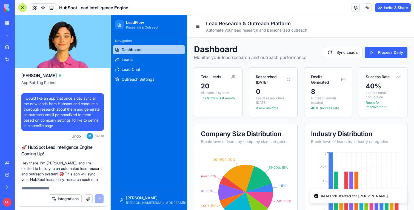
scroll to position [3084, 0]
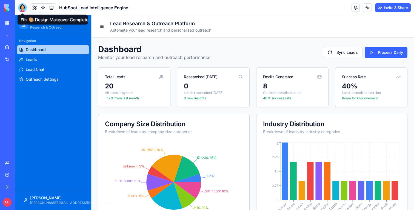
click at [21, 10] on div at bounding box center [22, 7] width 9 height 9
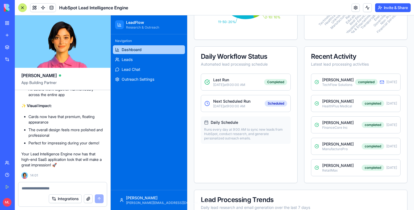
scroll to position [44, 0]
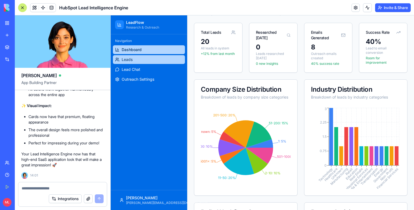
click at [153, 63] on link "Leads" at bounding box center [149, 59] width 72 height 9
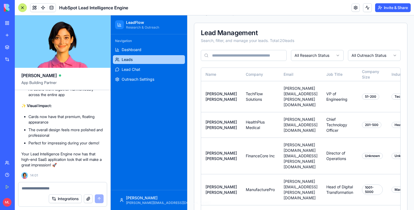
click at [22, 6] on div at bounding box center [22, 7] width 9 height 9
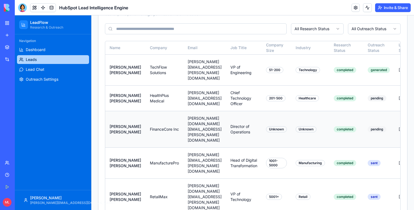
click at [225, 117] on td "jennifer.kim@financecore.com" at bounding box center [204, 129] width 43 height 36
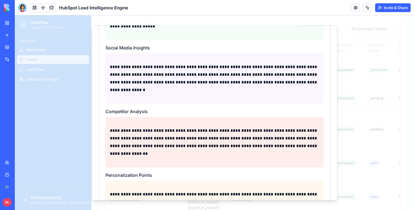
scroll to position [334, 0]
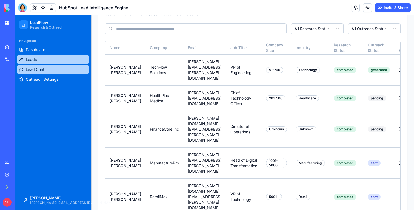
click at [53, 68] on link "Lead Chat" at bounding box center [53, 69] width 72 height 9
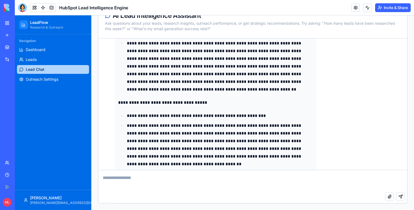
scroll to position [464, 0]
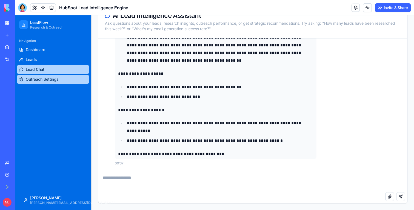
click at [66, 82] on link "Outreach Settings" at bounding box center [53, 79] width 72 height 9
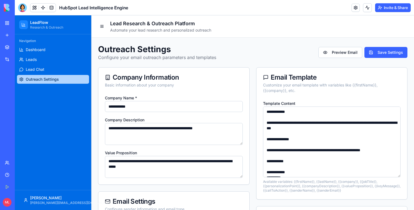
click at [151, 108] on input "**********" at bounding box center [174, 106] width 138 height 11
type input "******"
click at [380, 45] on div "Outreach Settings Configure your email outreach parameters and templates Previe…" at bounding box center [252, 52] width 309 height 16
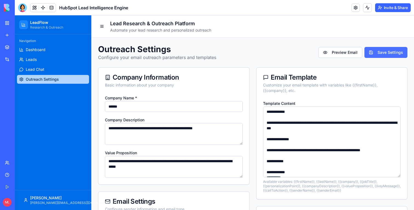
click at [381, 48] on button "Save Settings" at bounding box center [386, 52] width 43 height 11
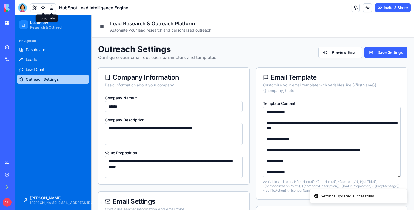
click at [41, 7] on link at bounding box center [43, 8] width 8 height 8
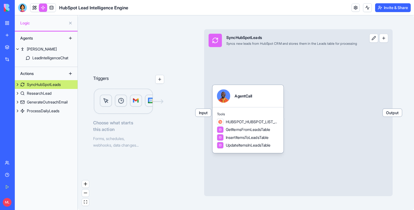
click at [51, 10] on body "BETA My Workspace New app Marketplace Integrations Recent AI Product Descriptio…" at bounding box center [207, 105] width 414 height 210
click at [51, 10] on link at bounding box center [51, 8] width 8 height 8
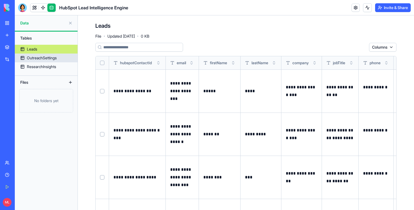
click at [40, 58] on div "OutreachSettings" at bounding box center [42, 57] width 30 height 5
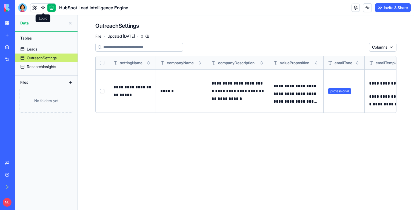
click at [43, 10] on link at bounding box center [43, 8] width 8 height 8
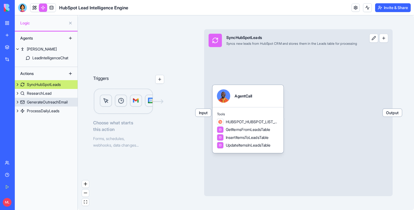
click at [51, 101] on div "GenerateOutreachEmail" at bounding box center [47, 101] width 41 height 5
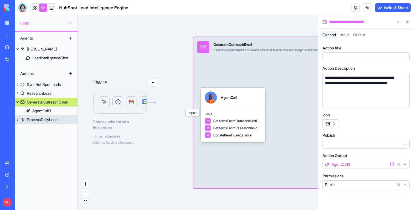
click at [39, 119] on div "ProcessDailyLeads" at bounding box center [43, 119] width 33 height 5
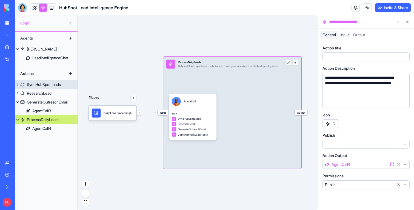
click at [41, 86] on div "SyncHubSpotLeads" at bounding box center [44, 84] width 34 height 5
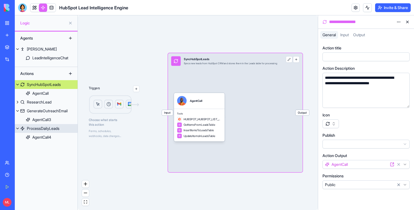
click at [44, 127] on div "ProcessDailyLeads" at bounding box center [43, 128] width 33 height 5
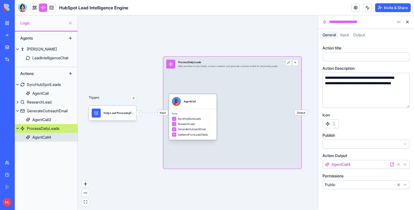
click at [207, 107] on div "AgentCall" at bounding box center [193, 101] width 48 height 15
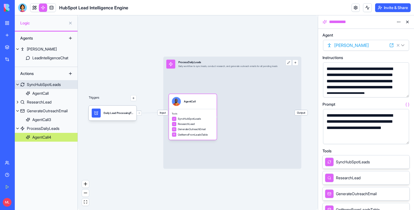
click at [41, 84] on div "SyncHubSpotLeads" at bounding box center [44, 84] width 34 height 5
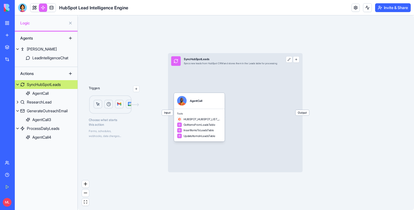
click at [195, 69] on div "Input SyncHubSpotLeads Syncs new leads from HubSpot CRM and stores them in the …" at bounding box center [224, 61] width 112 height 16
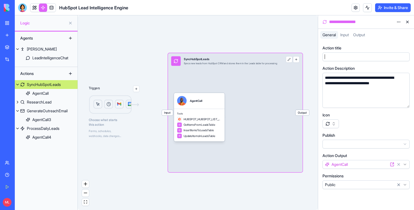
click at [356, 58] on div at bounding box center [360, 57] width 75 height 6
click at [46, 101] on div "ResearchLead" at bounding box center [39, 101] width 25 height 5
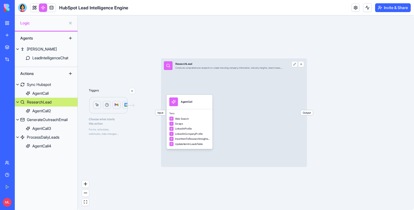
click at [50, 105] on link "ResearchLead" at bounding box center [46, 102] width 63 height 9
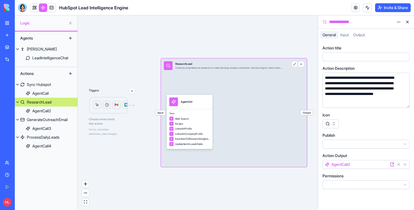
click at [356, 61] on div at bounding box center [366, 56] width 87 height 9
click at [47, 120] on div "GenerateOutreachEmail" at bounding box center [47, 119] width 41 height 5
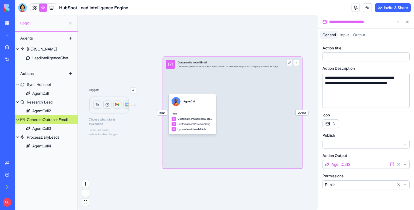
click at [341, 61] on div at bounding box center [366, 56] width 87 height 9
click at [340, 59] on div at bounding box center [360, 57] width 75 height 6
click at [53, 135] on div "ProcessDailyLeads" at bounding box center [43, 136] width 33 height 5
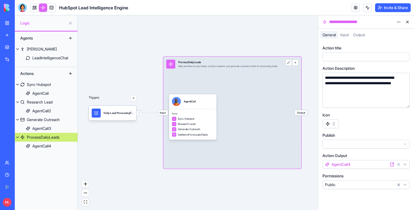
click at [372, 57] on div at bounding box center [360, 57] width 75 height 6
drag, startPoint x: 348, startPoint y: 56, endPoint x: 309, endPoint y: 56, distance: 39.5
click at [309, 56] on div "**********" at bounding box center [214, 112] width 399 height 194
click at [357, 57] on div "**********" at bounding box center [343, 56] width 40 height 5
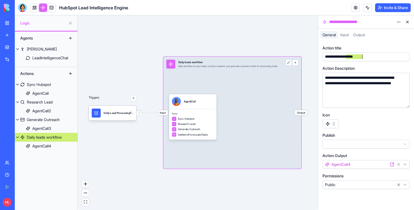
click at [48, 174] on div "Agents Steve LeadIntelligenceChat Actions Sync Hubspot AgentCall Research Lead …" at bounding box center [46, 121] width 63 height 178
click at [35, 84] on div "Sync Hubspot" at bounding box center [39, 84] width 24 height 5
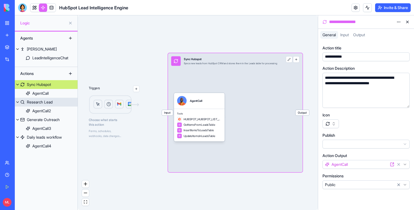
click at [36, 101] on div "Research Lead" at bounding box center [40, 101] width 26 height 5
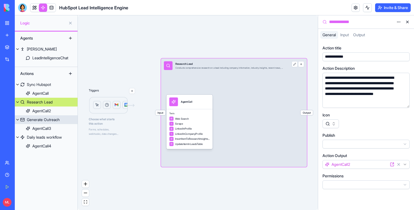
click at [40, 123] on link "Generate Outreach" at bounding box center [46, 119] width 63 height 9
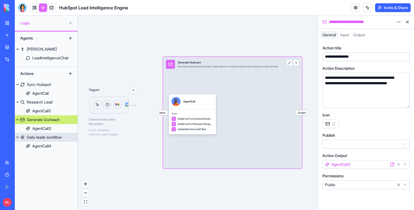
click at [42, 137] on div "Daily leads workflow" at bounding box center [44, 136] width 35 height 5
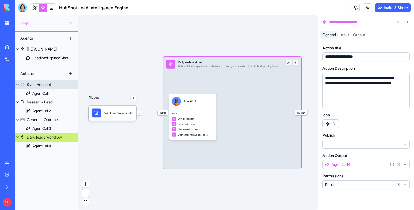
click at [17, 84] on button at bounding box center [17, 84] width 5 height 9
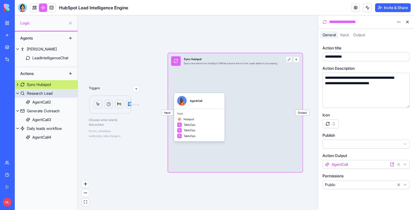
click at [17, 93] on button at bounding box center [17, 93] width 5 height 9
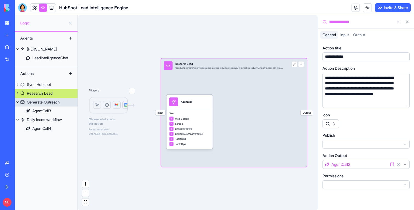
click at [17, 102] on button at bounding box center [17, 102] width 5 height 9
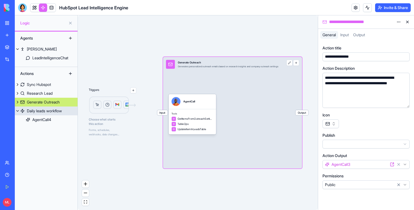
click at [17, 111] on button at bounding box center [17, 110] width 5 height 9
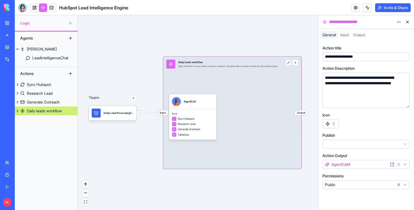
click at [47, 151] on div "Agents Steve LeadIntelligenceChat Actions Sync Hubspot Research Lead Generate O…" at bounding box center [46, 121] width 63 height 178
click at [407, 20] on button at bounding box center [407, 22] width 9 height 9
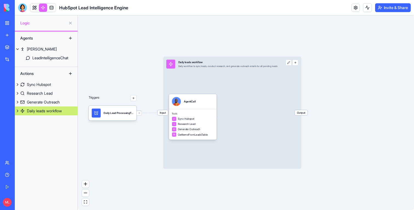
click at [43, 8] on link at bounding box center [43, 8] width 8 height 8
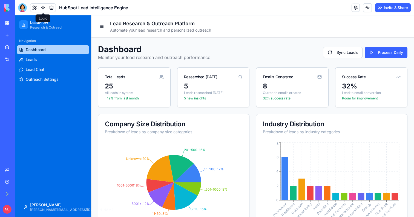
scroll to position [3, 0]
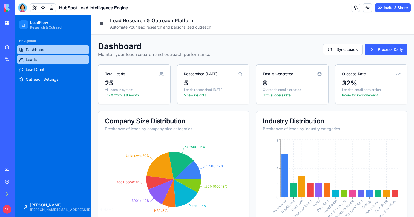
click at [38, 62] on link "Leads" at bounding box center [53, 59] width 72 height 9
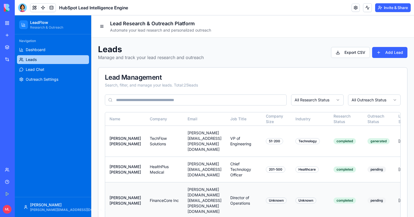
click at [226, 182] on td "jennifer.kim@financecore.com" at bounding box center [204, 200] width 43 height 36
click at [226, 184] on td "jennifer.kim@financecore.com" at bounding box center [204, 200] width 43 height 36
click at [262, 169] on td "Chief Technology Officer" at bounding box center [244, 168] width 36 height 25
click at [220, 164] on td "m.rodriguez@healthplus.com" at bounding box center [204, 168] width 43 height 25
click at [262, 185] on td "Director of Operations" at bounding box center [244, 200] width 36 height 36
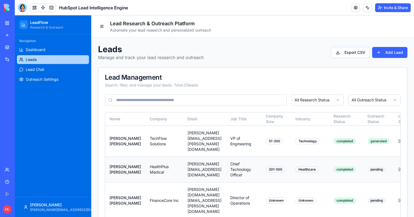
click at [262, 161] on td "Chief Technology Officer" at bounding box center [244, 168] width 36 height 25
click at [329, 161] on td "Healthcare" at bounding box center [310, 168] width 38 height 25
click at [262, 186] on td "Director of Operations" at bounding box center [244, 200] width 36 height 36
click at [226, 182] on td "jennifer.kim@financecore.com" at bounding box center [204, 200] width 43 height 36
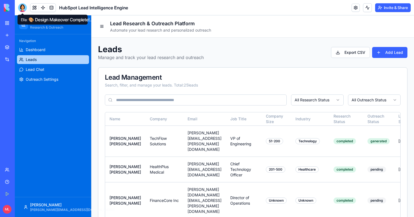
click at [23, 6] on div at bounding box center [22, 7] width 9 height 9
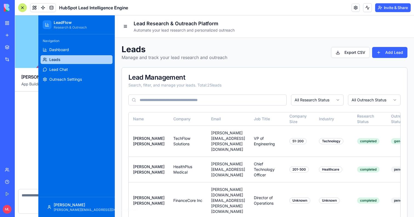
scroll to position [3556, 0]
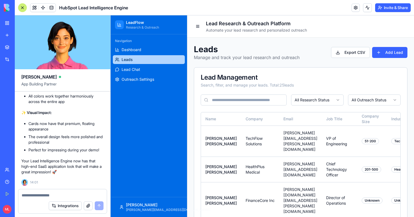
click at [52, 196] on textarea at bounding box center [63, 194] width 82 height 5
type textarea "**********"
click at [55, 7] on link at bounding box center [51, 8] width 8 height 8
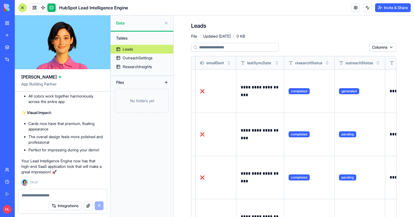
scroll to position [0, 561]
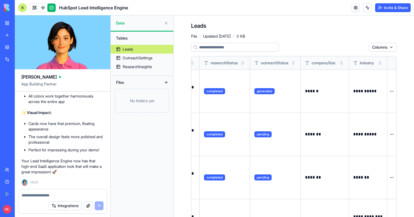
click at [49, 195] on textarea at bounding box center [63, 194] width 82 height 5
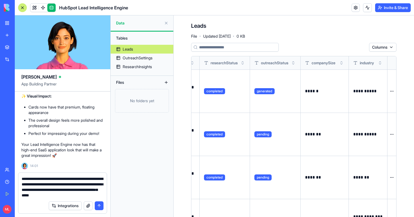
type textarea "**********"
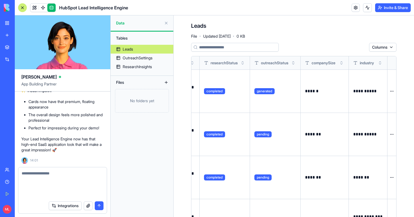
scroll to position [3599, 0]
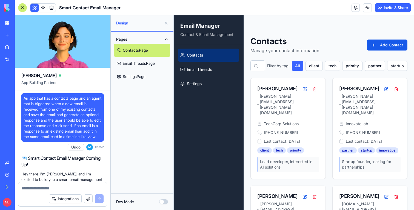
scroll to position [661, 0]
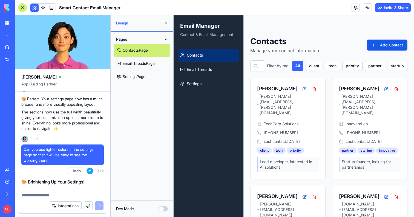
click at [141, 60] on link "EmailThreadsPage" at bounding box center [142, 63] width 56 height 13
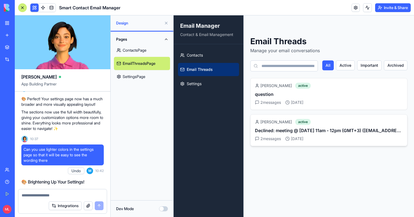
click at [344, 131] on h3 "Declined: meeting @ Mon Sep 8, 2025 11am - 12pm (GMT+3) (michaladam8620@gmail.c…" at bounding box center [329, 130] width 148 height 7
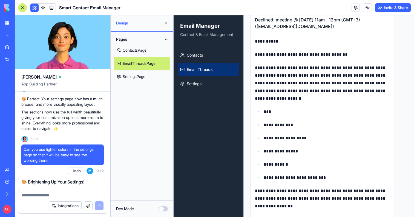
scroll to position [169, 0]
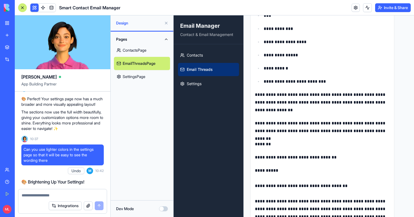
click at [220, 65] on link "Email Threads" at bounding box center [208, 69] width 61 height 13
click at [211, 56] on link "Contacts" at bounding box center [208, 55] width 61 height 13
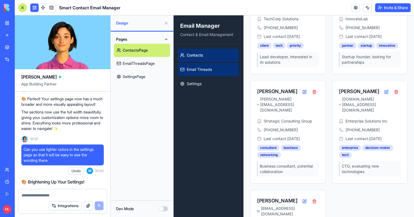
click at [211, 67] on span "Email Threads" at bounding box center [199, 69] width 25 height 5
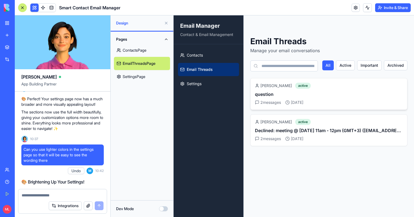
click at [290, 92] on h3 "question" at bounding box center [329, 94] width 148 height 7
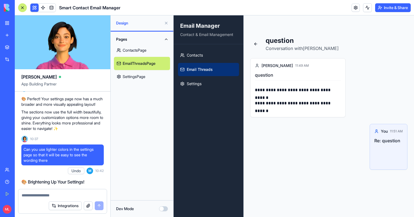
click at [200, 69] on span "Email Threads" at bounding box center [200, 69] width 26 height 5
click at [198, 52] on link "Contacts" at bounding box center [208, 55] width 61 height 13
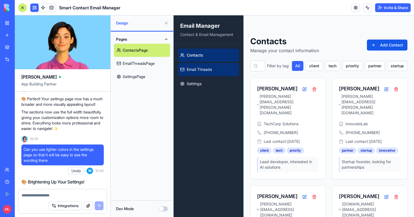
click at [207, 65] on link "Email Threads" at bounding box center [208, 69] width 61 height 13
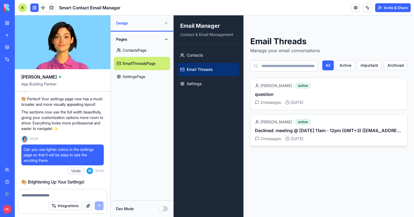
click at [320, 126] on div "Michal Adam active Declined: meeting @ Mon Sep 8, 2025 11am - 12pm (GMT+3) (mic…" at bounding box center [329, 130] width 148 height 22
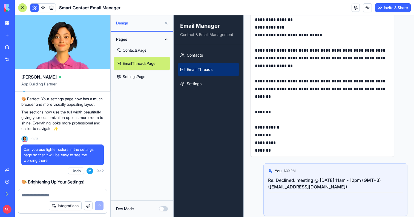
scroll to position [423, 0]
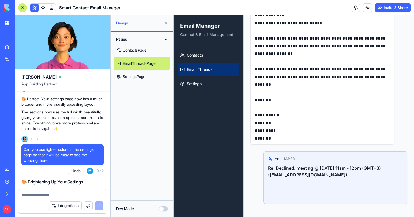
click at [312, 182] on div "Re: Declined: meeting @ Mon Sep 8, 2025 11am - 12pm (GMT+3) (michaladam8620@gma…" at bounding box center [335, 178] width 135 height 29
click at [295, 168] on div "Re: Declined: meeting @ Mon Sep 8, 2025 11am - 12pm (GMT+3) (michaladam8620@gma…" at bounding box center [335, 172] width 135 height 16
click at [43, 7] on link at bounding box center [43, 8] width 8 height 8
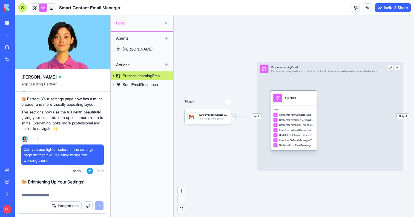
click at [299, 107] on div "Tools GetItemsFromContactsTable GetItemsFromUserSettingsTable GetItemsFromEmail…" at bounding box center [294, 127] width 46 height 45
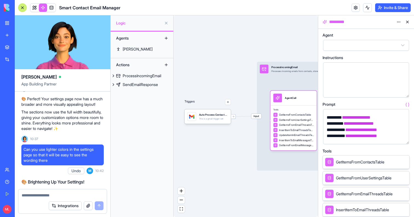
scroll to position [494, 0]
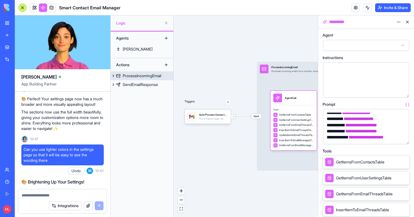
click at [158, 76] on div "ProcessIncomingEmail" at bounding box center [142, 75] width 39 height 5
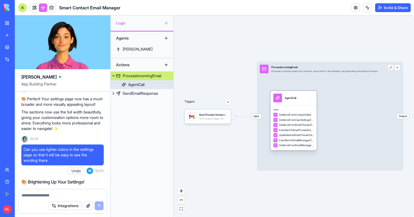
click at [313, 120] on span "GetItemsFromUserSettingsTable" at bounding box center [296, 120] width 35 height 4
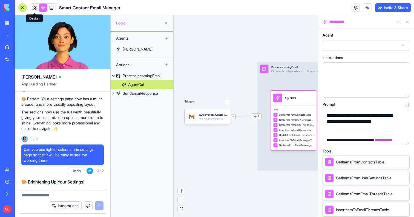
click at [32, 10] on link at bounding box center [34, 8] width 8 height 8
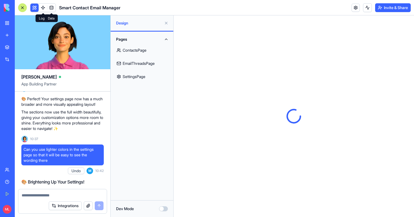
click at [52, 11] on link at bounding box center [51, 8] width 8 height 8
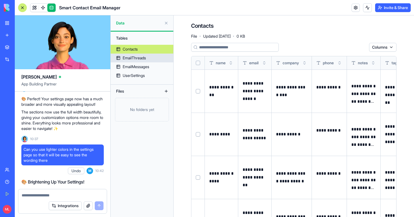
click at [141, 60] on div "EmailThreads" at bounding box center [134, 57] width 23 height 5
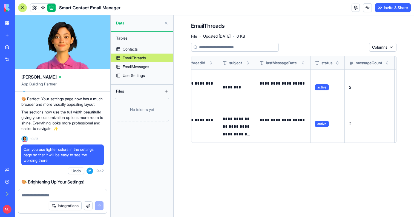
scroll to position [0, 75]
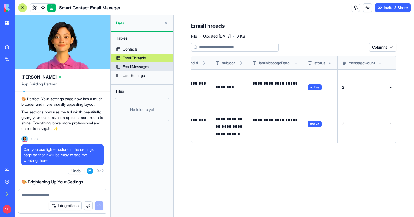
click at [145, 68] on div "EmailMessages" at bounding box center [136, 66] width 27 height 5
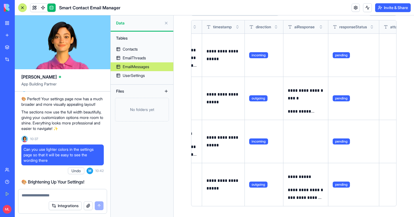
scroll to position [0, 276]
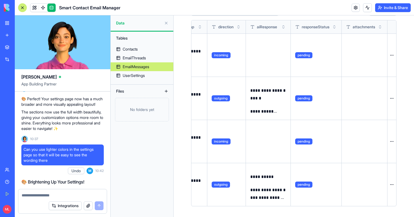
click at [265, 197] on p "**********" at bounding box center [269, 193] width 36 height 15
click at [257, 177] on p "**********" at bounding box center [269, 177] width 36 height 8
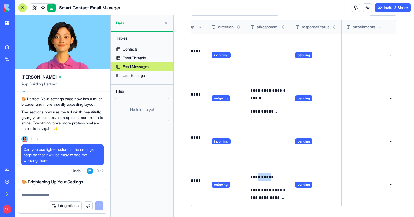
click at [257, 177] on p "**********" at bounding box center [269, 177] width 36 height 8
click at [29, 7] on div "Smart Contact Email Manager" at bounding box center [69, 7] width 103 height 9
click at [31, 7] on link at bounding box center [34, 8] width 8 height 8
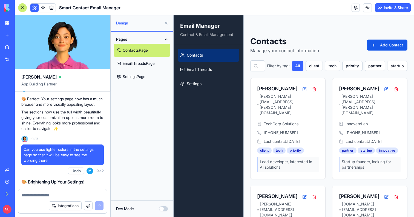
click at [135, 61] on link "EmailThreadsPage" at bounding box center [142, 63] width 56 height 13
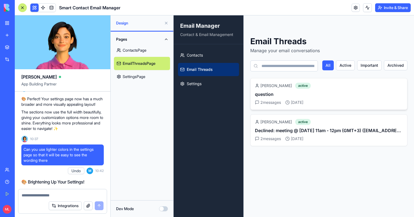
click at [280, 97] on h3 "question" at bounding box center [329, 94] width 148 height 7
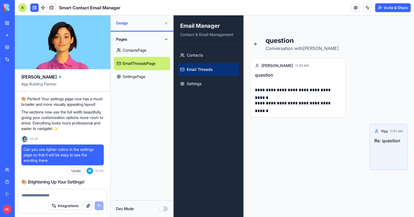
drag, startPoint x: 172, startPoint y: 72, endPoint x: 1, endPoint y: 56, distance: 172.5
click at [172, 72] on div "Pages ContactsPage EmailThreadsPage SettingsPage" at bounding box center [142, 59] width 63 height 55
click at [210, 71] on span "Email Threads" at bounding box center [200, 69] width 26 height 5
click at [150, 63] on link "EmailThreadsPage" at bounding box center [142, 63] width 56 height 13
click at [146, 82] on link "SettingsPage" at bounding box center [142, 76] width 56 height 13
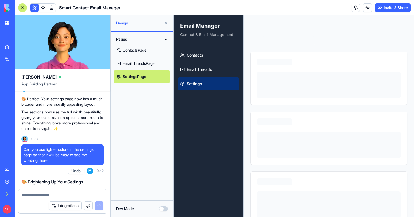
click at [142, 61] on link "EmailThreadsPage" at bounding box center [142, 63] width 56 height 13
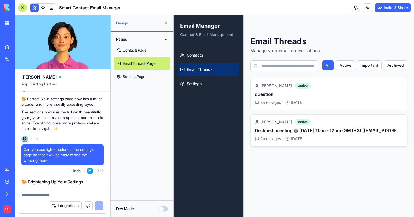
click at [300, 132] on h3 "Declined: meeting @ Mon Sep 8, 2025 11am - 12pm (GMT+3) (michaladam8620@gmail.c…" at bounding box center [329, 130] width 148 height 7
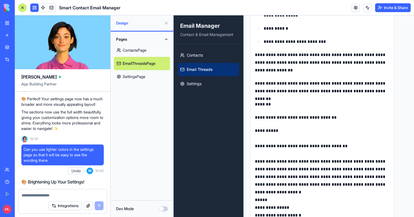
scroll to position [423, 0]
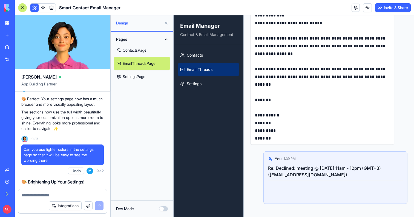
click at [37, 193] on textarea at bounding box center [63, 194] width 82 height 5
type textarea "**********"
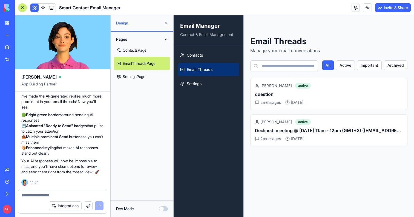
scroll to position [1022, 0]
click at [283, 134] on div "Michal Adam active Declined: meeting @ Mon Sep 8, 2025 11am - 12pm (GMT+3) (mic…" at bounding box center [329, 130] width 148 height 22
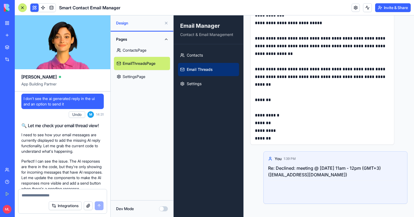
scroll to position [811, 0]
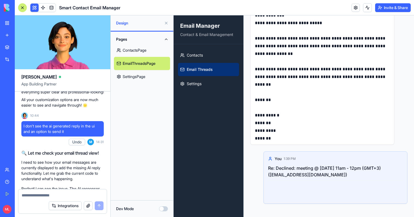
click at [58, 134] on span "I don't see the ai generated reply in the ui and an option to send it" at bounding box center [63, 128] width 78 height 11
copy span "I don't see the ai generated reply in the ui and an option to send it"
click at [53, 195] on textarea at bounding box center [63, 194] width 82 height 5
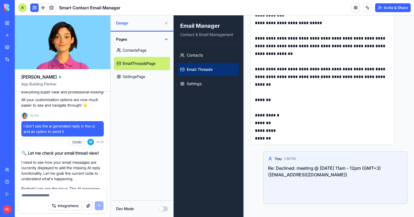
paste textarea "**********"
type textarea "**********"
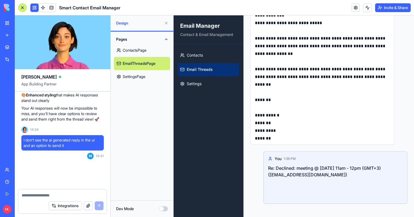
scroll to position [1075, 0]
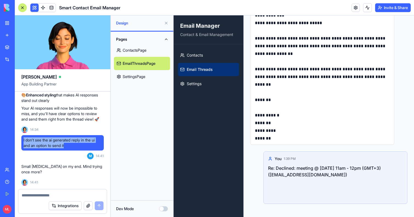
drag, startPoint x: 77, startPoint y: 145, endPoint x: 16, endPoint y: 137, distance: 60.9
copy span "I don't see the ai generated reply in the ui and an option to send it"
click at [44, 196] on textarea at bounding box center [63, 194] width 82 height 5
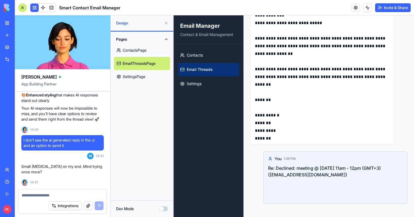
paste textarea "**********"
type textarea "**********"
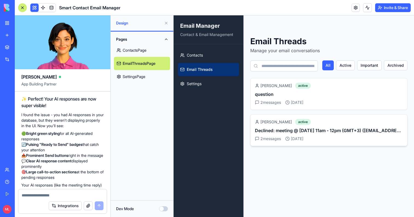
scroll to position [1391, 0]
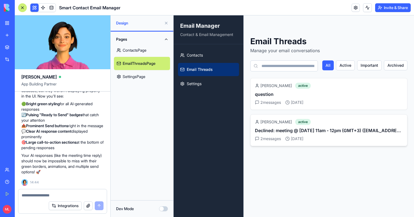
click at [309, 128] on h3 "Declined: meeting @ Mon Sep 8, 2025 11am - 12pm (GMT+3) (michaladam8620@gmail.c…" at bounding box center [329, 130] width 148 height 7
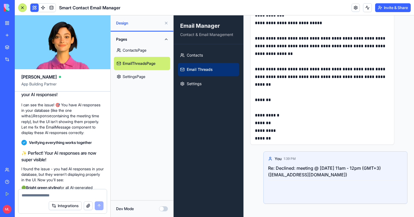
scroll to position [1218, 0]
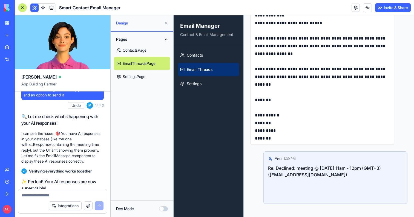
click at [52, 100] on div "I don't see the ai generated reply in the ui and an option to send it" at bounding box center [62, 91] width 83 height 15
click at [52, 98] on span "I don't see the ai generated reply in the ui and an option to send it" at bounding box center [63, 92] width 78 height 11
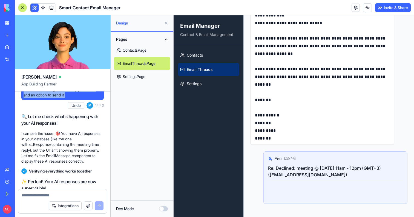
copy span "I don't see the ai generated reply in the ui and an option to send it"
click at [38, 194] on textarea at bounding box center [63, 194] width 82 height 5
paste textarea "**********"
type textarea "**********"
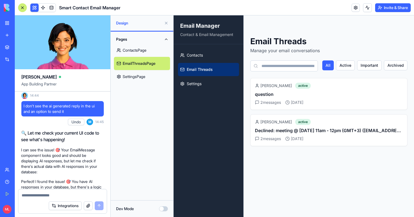
scroll to position [1724, 0]
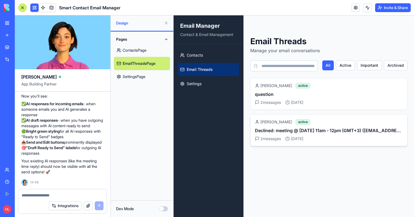
click at [314, 125] on div "Michal Adam active Declined: meeting @ Mon Sep 8, 2025 11am - 12pm (GMT+3) (mic…" at bounding box center [329, 130] width 148 height 22
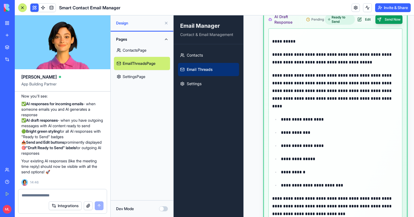
scroll to position [729, 0]
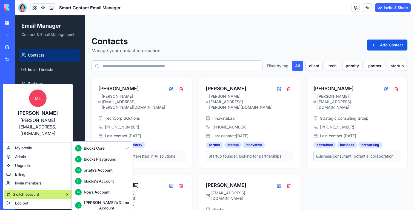
click at [109, 206] on div "S [PERSON_NAME]'s Demo Account" at bounding box center [102, 205] width 54 height 11
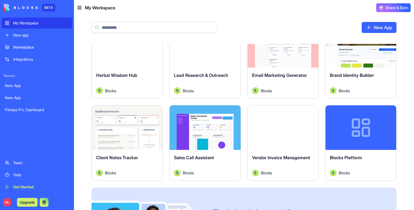
scroll to position [257, 0]
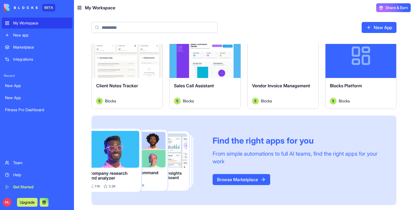
click at [278, 71] on div "Launch" at bounding box center [283, 55] width 71 height 44
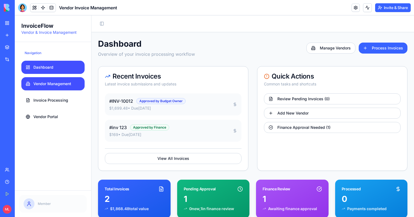
click at [48, 80] on link "Vendor Management" at bounding box center [52, 83] width 63 height 13
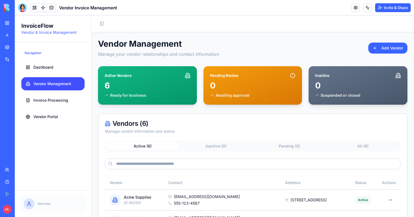
click at [47, 90] on ul "Dashboard Vendor Management Invoice Processing Vendor Portal" at bounding box center [52, 92] width 63 height 62
click at [22, 10] on body "BETA My Workspace New app Marketplace Integrations Recent New App New App Fitne…" at bounding box center [207, 108] width 414 height 217
click at [22, 7] on div at bounding box center [22, 7] width 9 height 9
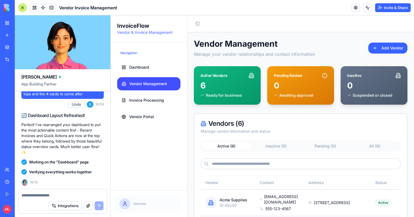
scroll to position [5015, 0]
click at [26, 9] on div at bounding box center [22, 7] width 9 height 9
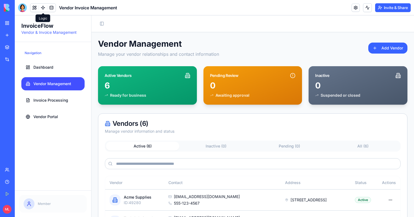
click at [43, 8] on link at bounding box center [43, 8] width 8 height 8
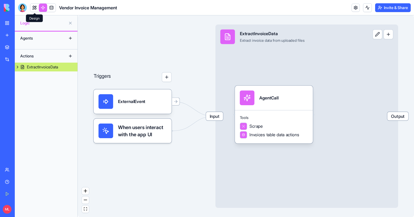
click at [35, 5] on link at bounding box center [34, 8] width 8 height 8
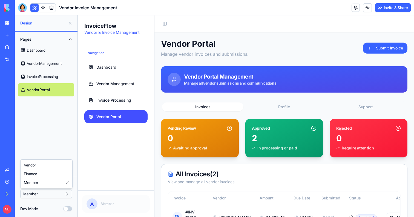
click at [44, 192] on html "BETA My Workspace New app Marketplace Integrations Recent New App New App Fitne…" at bounding box center [207, 108] width 414 height 217
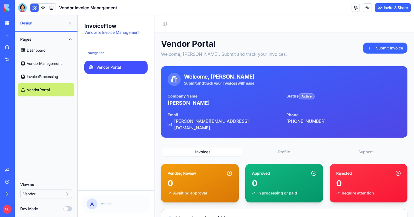
click at [42, 5] on link at bounding box center [43, 8] width 8 height 8
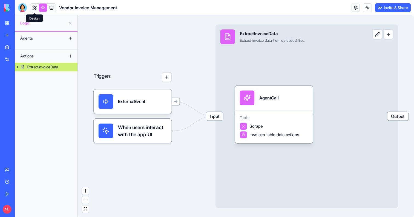
click at [35, 8] on link at bounding box center [34, 8] width 8 height 8
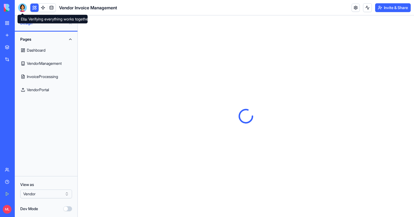
click at [27, 8] on div at bounding box center [22, 7] width 9 height 9
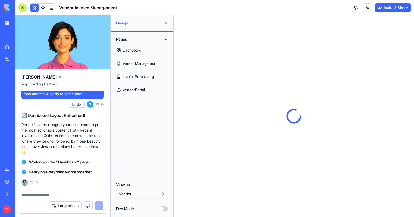
click at [27, 8] on div at bounding box center [22, 7] width 9 height 9
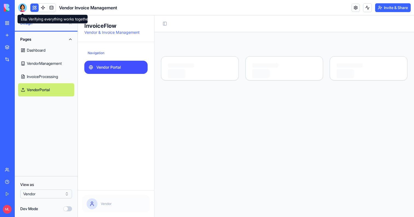
click at [24, 6] on div at bounding box center [22, 7] width 9 height 9
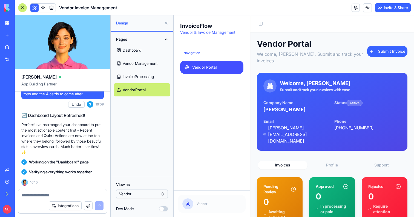
click at [52, 194] on textarea at bounding box center [63, 194] width 82 height 5
click at [58, 193] on textarea at bounding box center [63, 194] width 82 height 5
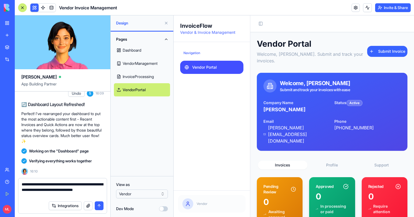
type textarea "**********"
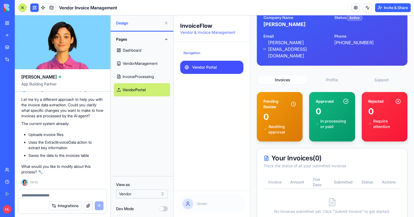
scroll to position [5289, 0]
click at [47, 192] on textarea at bounding box center [63, 194] width 82 height 5
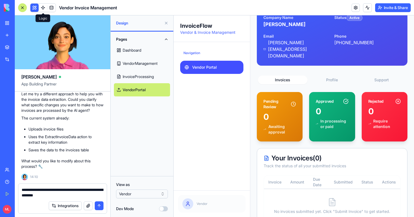
click at [44, 10] on link at bounding box center [43, 8] width 8 height 8
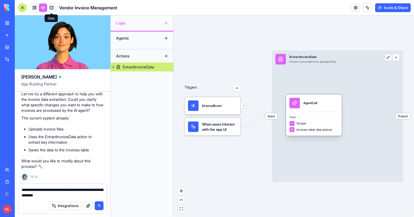
click at [317, 110] on div "AgentCall" at bounding box center [314, 103] width 56 height 18
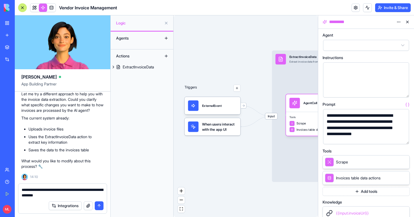
click at [405, 162] on icon at bounding box center [404, 161] width 2 height 2
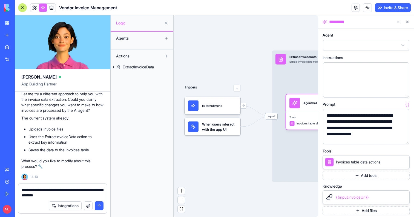
click at [74, 196] on textarea "**********" at bounding box center [63, 192] width 82 height 11
click at [77, 191] on textarea "**********" at bounding box center [63, 192] width 82 height 11
type textarea "**********"
click at [99, 208] on button "submit" at bounding box center [99, 205] width 9 height 9
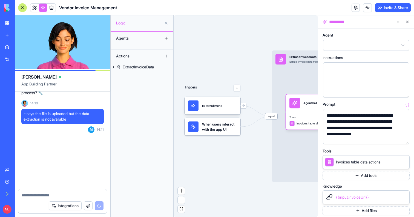
scroll to position [5384, 0]
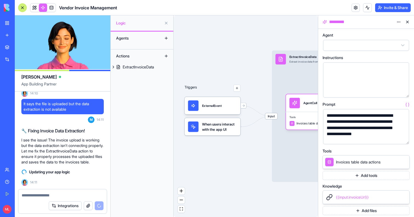
type input "***"
type input "****"
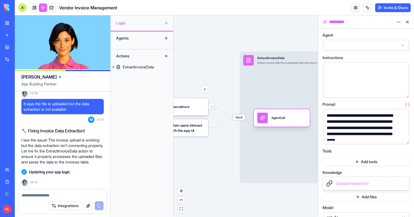
drag, startPoint x: 265, startPoint y: 109, endPoint x: 266, endPoint y: 123, distance: 14.8
click at [266, 123] on div "AgentCall" at bounding box center [282, 117] width 49 height 10
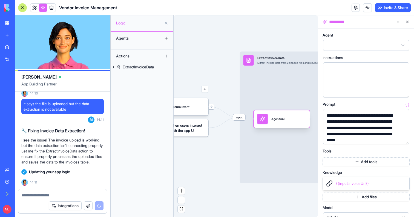
scroll to position [5399, 0]
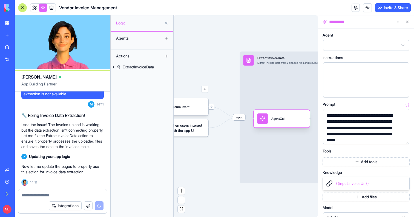
click at [265, 122] on div at bounding box center [263, 118] width 10 height 10
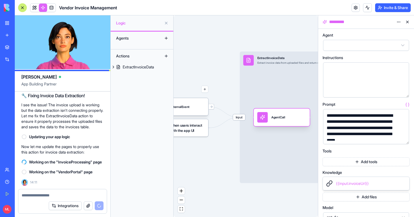
scroll to position [5440, 0]
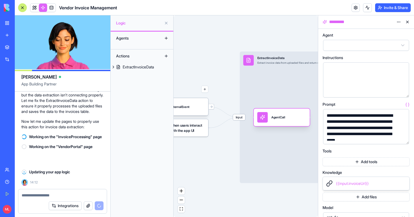
type input "***"
type input "****"
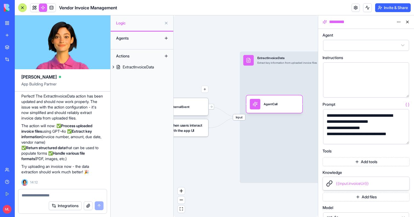
scroll to position [5525, 0]
click at [32, 10] on link at bounding box center [34, 8] width 8 height 8
click at [32, 10] on button at bounding box center [34, 8] width 8 height 8
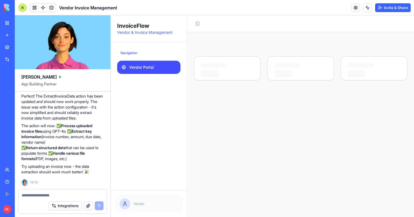
click at [22, 10] on div at bounding box center [22, 7] width 9 height 9
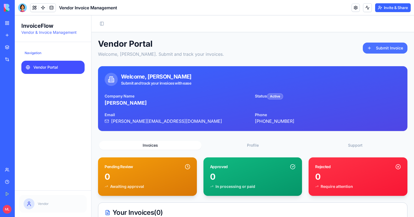
click at [391, 47] on button "Submit Invoice" at bounding box center [385, 47] width 45 height 11
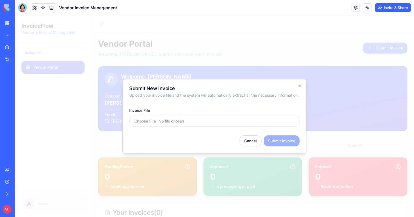
click at [203, 126] on input "Invoice File" at bounding box center [214, 120] width 170 height 11
type input "**********"
click at [22, 7] on div at bounding box center [22, 7] width 9 height 9
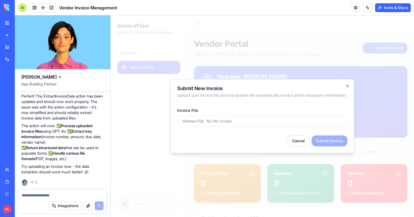
scroll to position [5264, 0]
click at [347, 84] on icon "button" at bounding box center [348, 86] width 4 height 4
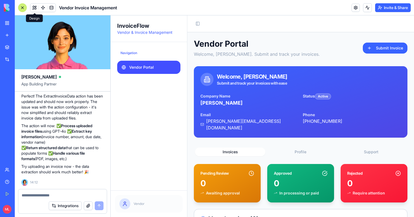
click at [36, 6] on button at bounding box center [34, 8] width 8 height 8
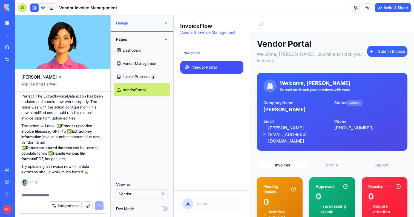
click at [23, 7] on div at bounding box center [22, 7] width 9 height 9
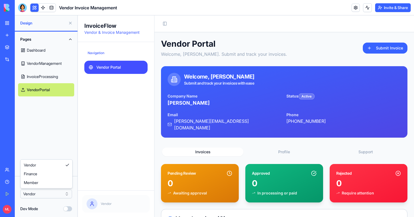
click at [44, 193] on html "BETA My Workspace New app Marketplace Integrations Recent New App New App Fitne…" at bounding box center [207, 108] width 414 height 217
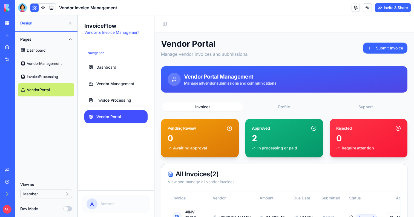
click at [42, 191] on html "BETA My Workspace New app Marketplace Integrations Recent New App New App Fitne…" at bounding box center [207, 108] width 414 height 217
click at [72, 22] on button at bounding box center [70, 23] width 9 height 9
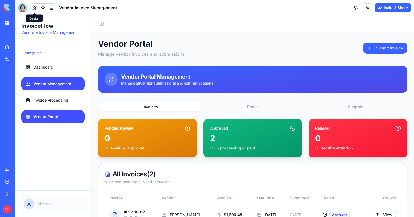
click at [42, 78] on link "Vendor Management" at bounding box center [52, 83] width 63 height 13
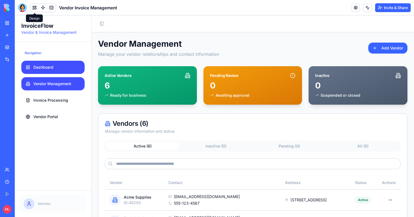
click at [42, 68] on span "Dashboard" at bounding box center [43, 66] width 20 height 5
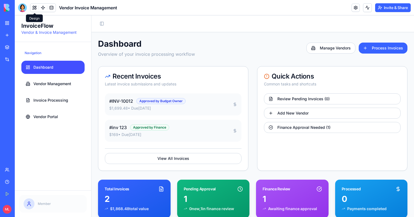
click at [44, 76] on ul "Dashboard Vendor Management Invoice Processing Vendor Portal" at bounding box center [52, 92] width 63 height 62
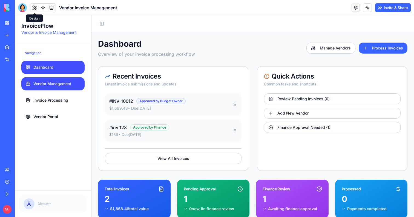
click at [44, 77] on link "Vendor Management" at bounding box center [52, 83] width 63 height 13
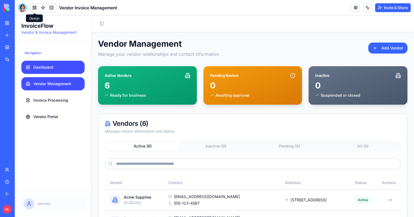
click at [35, 63] on link "Dashboard" at bounding box center [52, 67] width 63 height 13
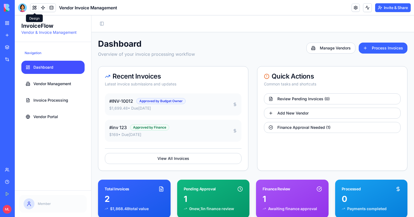
click at [239, 46] on div "Dashboard Overview of your invoice processing workflow Manage Vendors Process I…" at bounding box center [253, 48] width 310 height 19
click at [63, 164] on div "Navigation Dashboard Vendor Management Invoice Processing Vendor Portal" at bounding box center [53, 116] width 76 height 148
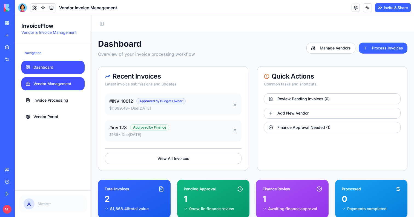
click at [44, 85] on span "Vendor Management" at bounding box center [52, 83] width 38 height 5
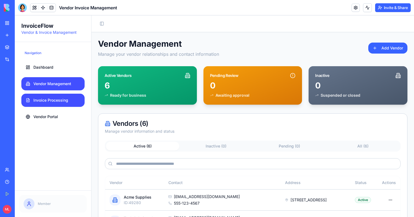
click at [47, 95] on link "Invoice Processing" at bounding box center [52, 99] width 63 height 13
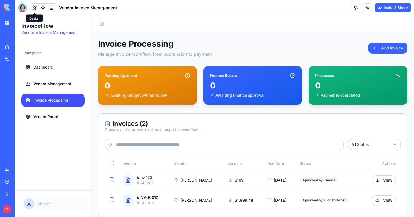
click at [32, 9] on button at bounding box center [34, 8] width 8 height 8
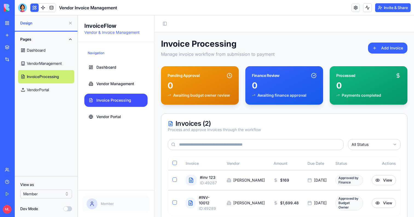
click at [107, 160] on div "Navigation Dashboard Vendor Management Invoice Processing Vendor Portal" at bounding box center [116, 116] width 76 height 148
click at [42, 193] on html "BETA My Workspace New app Marketplace Integrations Recent New App New App Fitne…" at bounding box center [207, 108] width 414 height 217
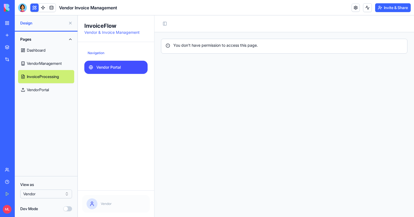
click at [97, 70] on link "Vendor Portal" at bounding box center [115, 67] width 63 height 13
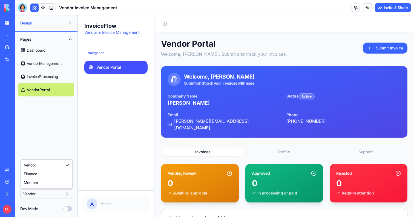
click at [51, 195] on html "BETA My Workspace New app Marketplace Integrations Recent New App New App Fitne…" at bounding box center [207, 108] width 414 height 217
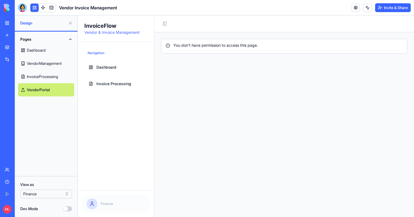
click at [41, 194] on html "BETA My Workspace New app Marketplace Integrations Recent New App New App Fitne…" at bounding box center [207, 108] width 414 height 217
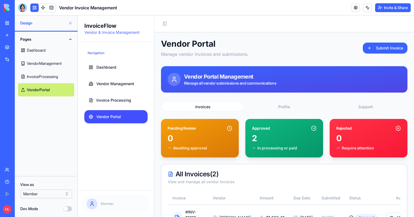
click at [111, 115] on span "Vendor Portal" at bounding box center [108, 116] width 25 height 5
click at [113, 119] on span "Vendor Portal" at bounding box center [108, 116] width 25 height 5
click at [40, 193] on html "BETA My Workspace New app Marketplace Integrations Recent New App New App Fitne…" at bounding box center [207, 108] width 414 height 217
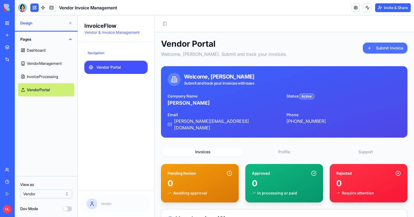
click at [401, 45] on button "Submit Invoice" at bounding box center [385, 47] width 45 height 11
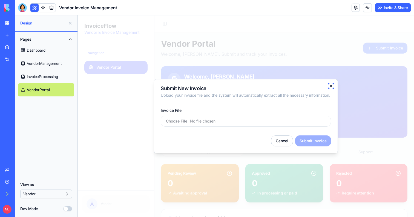
click at [332, 84] on icon "button" at bounding box center [331, 86] width 4 height 4
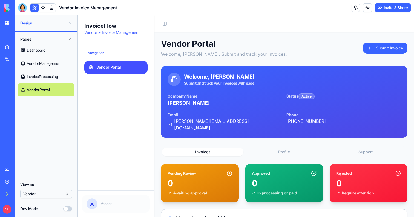
scroll to position [74, 0]
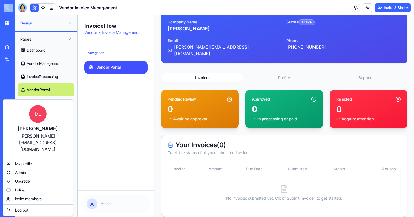
click at [7, 209] on html "BETA My Workspace New app Marketplace Integrations Recent New App New App Fitne…" at bounding box center [207, 108] width 414 height 217
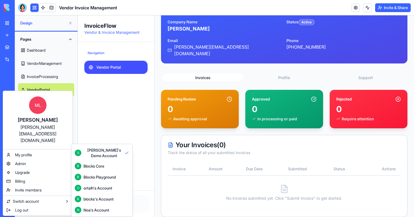
click at [394, 5] on html "BETA My Workspace New app Marketplace Integrations Recent New App New App Fitne…" at bounding box center [207, 108] width 414 height 217
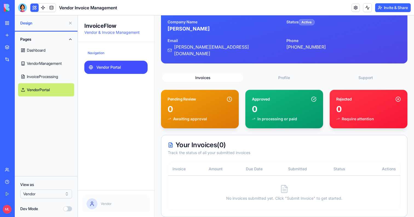
click at [393, 6] on button "Invite & Share" at bounding box center [394, 7] width 36 height 9
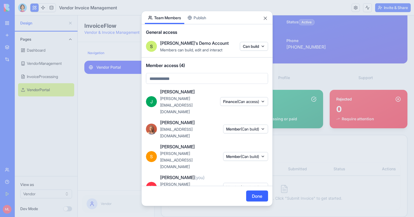
click at [196, 150] on div "shelly@blocks.diy" at bounding box center [190, 160] width 60 height 20
drag, startPoint x: 192, startPoint y: 111, endPoint x: 160, endPoint y: 115, distance: 32.3
click at [160, 115] on div "J Jamie jamie@blocks.diy Finance (Can access) Marina Sokolov marina@blocks.diy …" at bounding box center [207, 146] width 131 height 116
click at [179, 113] on span "jamie@blocks.diy" at bounding box center [176, 105] width 32 height 18
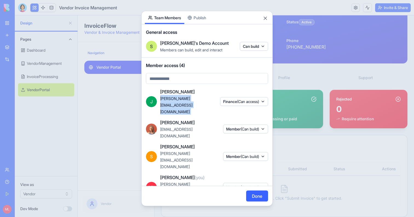
click at [179, 113] on span "jamie@blocks.diy" at bounding box center [176, 105] width 32 height 18
copy span "jamie@blocks.diy"
click at [187, 128] on span "marina@blocks.diy" at bounding box center [176, 132] width 32 height 11
click at [172, 181] on span "michal@blocks.diy" at bounding box center [176, 190] width 32 height 18
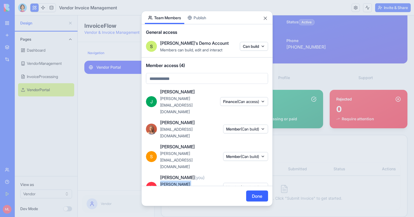
click at [172, 181] on span "michal@blocks.diy" at bounding box center [176, 190] width 32 height 18
click at [103, 135] on div at bounding box center [207, 108] width 414 height 217
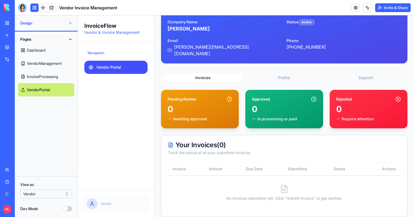
click at [23, 3] on div at bounding box center [22, 7] width 9 height 9
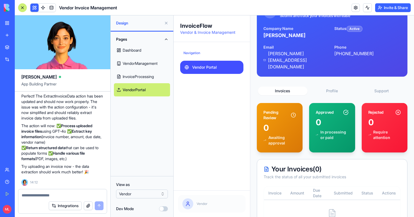
scroll to position [5343, 0]
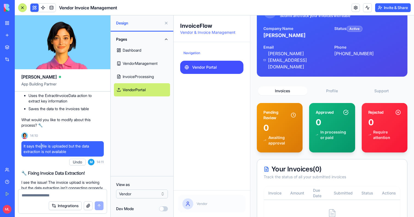
scroll to position [5049, 0]
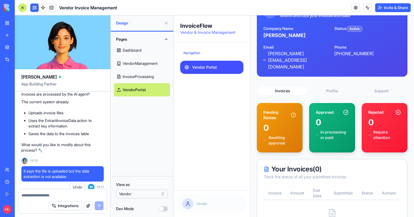
copy span "Can you make sure to send the invoice to the agent so the agent will extract th…"
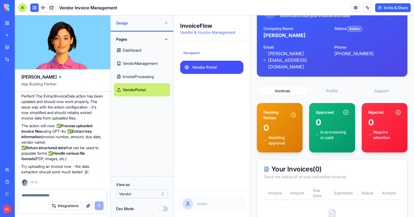
scroll to position [5525, 0]
click at [49, 190] on div at bounding box center [62, 193] width 89 height 9
click at [49, 194] on textarea at bounding box center [63, 194] width 82 height 5
paste textarea "**********"
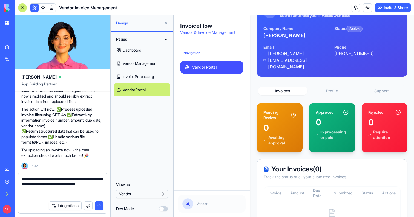
click at [49, 194] on textarea "**********" at bounding box center [63, 187] width 82 height 22
type textarea "**********"
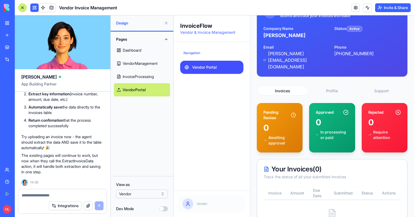
scroll to position [0, 0]
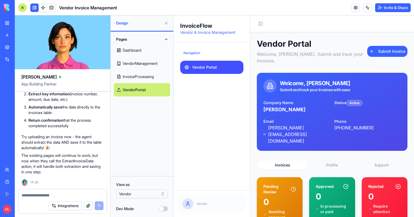
click at [395, 9] on button "Invite & Share" at bounding box center [394, 7] width 36 height 9
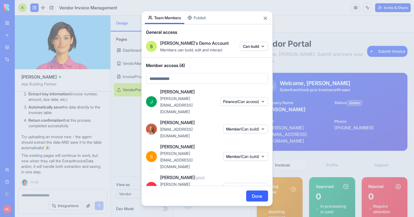
click at [201, 28] on div "Share App Team Members Publish General access S Shelly's Demo Account Members c…" at bounding box center [207, 108] width 132 height 195
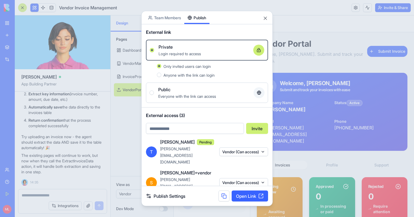
click at [170, 30] on span "External link" at bounding box center [158, 32] width 25 height 7
click at [168, 22] on body "BETA My Workspace New app Marketplace Integrations Recent New App New App Fitne…" at bounding box center [207, 108] width 414 height 217
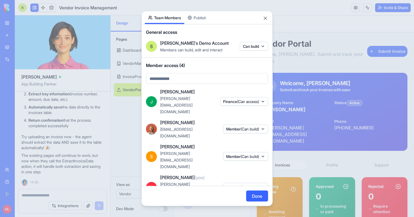
click at [249, 104] on span "(Can access)" at bounding box center [248, 101] width 22 height 5
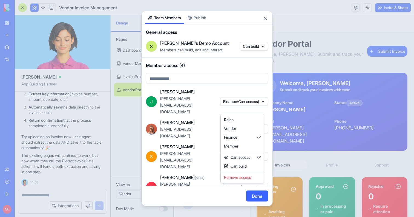
click at [246, 108] on div at bounding box center [207, 108] width 414 height 217
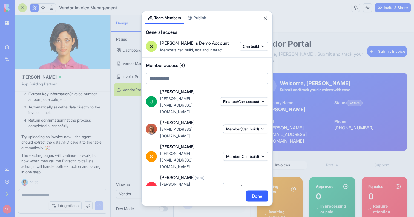
click at [317, 31] on div at bounding box center [207, 108] width 414 height 217
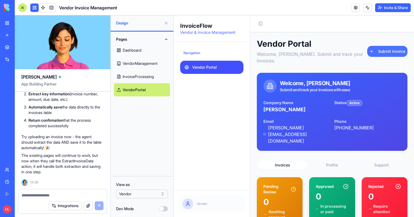
click at [380, 46] on button "Submit Invoice" at bounding box center [388, 51] width 40 height 11
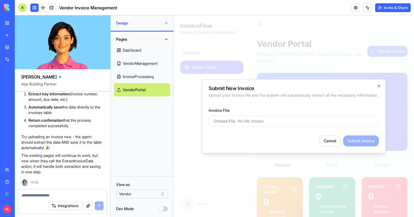
click at [239, 126] on input "Invoice File" at bounding box center [294, 120] width 170 height 11
type input "**********"
click at [35, 195] on textarea at bounding box center [63, 194] width 82 height 5
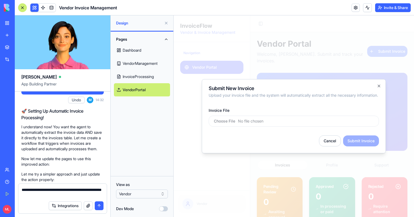
scroll to position [5362, 0]
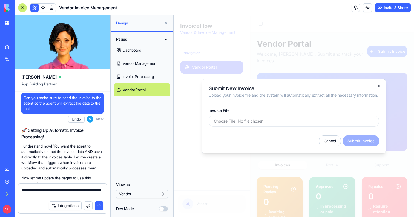
copy span "It says the file is uploaded but the data extraction is not available"
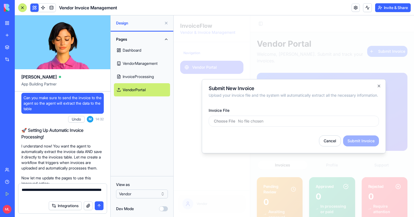
click at [41, 194] on textarea "**********" at bounding box center [63, 192] width 82 height 11
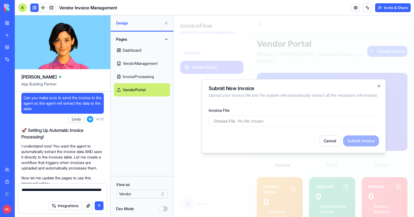
click at [41, 194] on textarea "**********" at bounding box center [63, 192] width 82 height 11
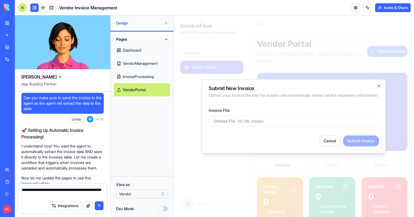
paste textarea "**********"
type textarea "**********"
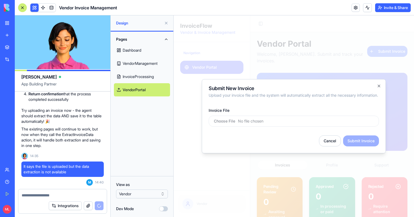
scroll to position [5958, 0]
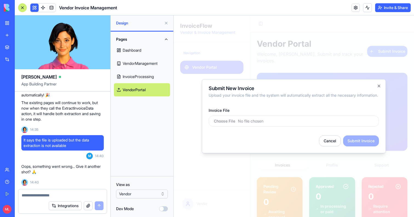
paste textarea "**********"
type textarea "**********"
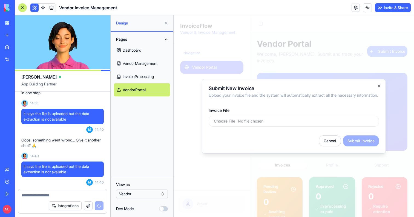
scroll to position [6011, 0]
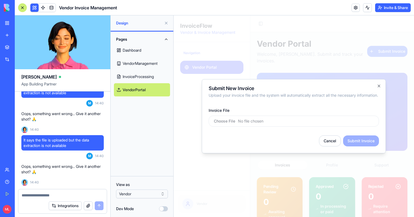
paste textarea "**********"
type textarea "**********"
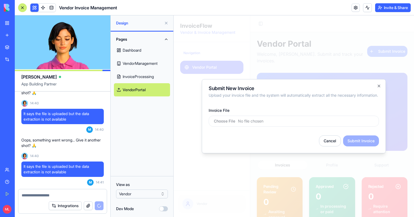
scroll to position [6064, 0]
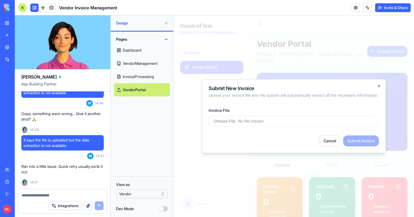
click at [64, 139] on span "It says the file is uploaded but the data extraction is not available" at bounding box center [63, 142] width 78 height 11
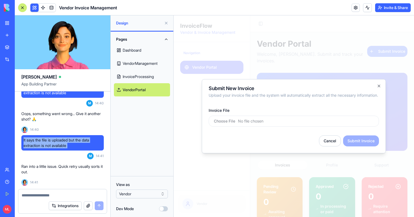
copy span "It says the file is uploaded but the data extraction is not available"
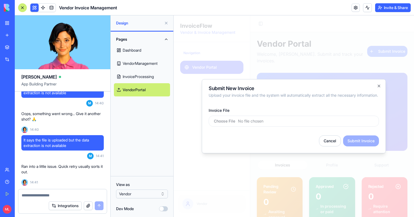
click at [51, 191] on div at bounding box center [62, 193] width 89 height 9
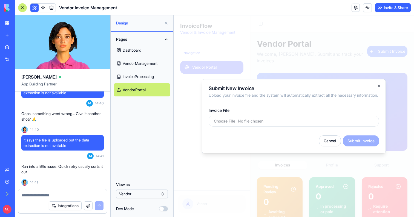
click at [50, 196] on textarea at bounding box center [63, 194] width 82 height 5
paste textarea "**********"
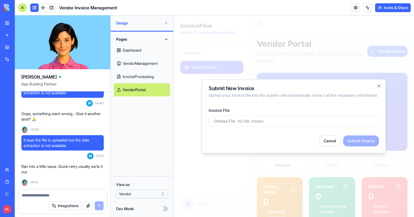
type textarea "**********"
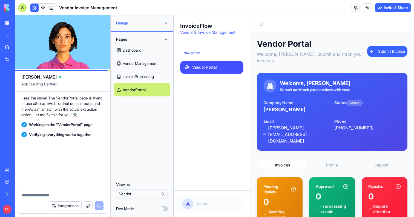
scroll to position [6194, 0]
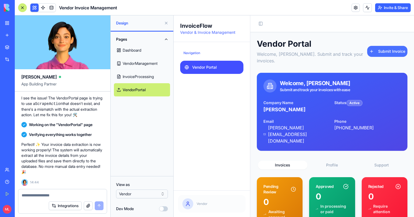
click at [394, 46] on button "Submit Invoice" at bounding box center [388, 51] width 40 height 11
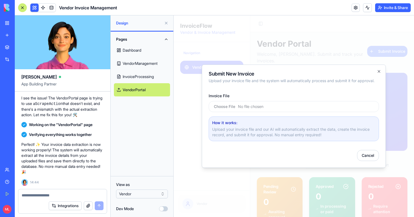
click at [249, 108] on input "Invoice File" at bounding box center [294, 106] width 170 height 11
type input "**********"
click at [36, 197] on textarea at bounding box center [63, 194] width 82 height 5
type textarea "*"
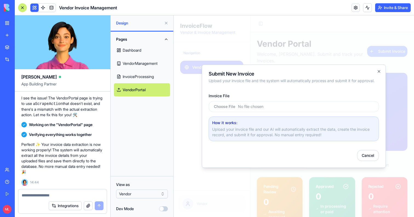
click at [46, 70] on span "It says the file is uploaded but the data extraction is not available" at bounding box center [63, 64] width 78 height 11
copy span "It says the file is uploaded but the data extraction is not available"
click at [50, 200] on div "Integrations" at bounding box center [62, 205] width 89 height 15
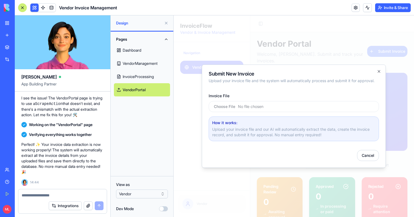
click at [47, 198] on div "Integrations" at bounding box center [62, 205] width 89 height 15
click at [54, 196] on textarea at bounding box center [63, 194] width 82 height 5
paste textarea "**********"
type textarea "**********"
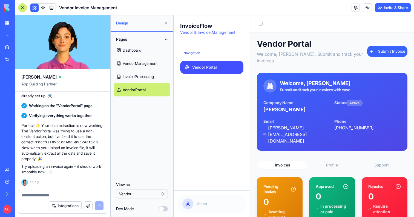
scroll to position [6263, 0]
click at [385, 53] on button "Submit Invoice" at bounding box center [388, 51] width 40 height 11
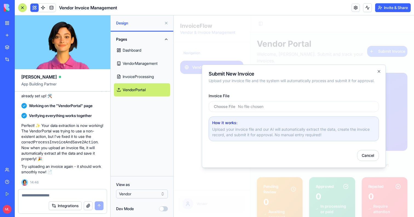
click at [259, 104] on input "Invoice File" at bounding box center [294, 106] width 170 height 11
type input "**********"
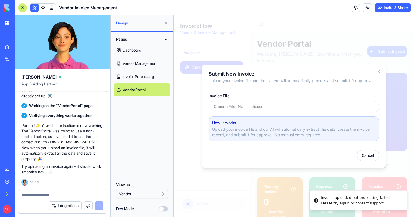
click at [290, 179] on div at bounding box center [294, 115] width 241 height 201
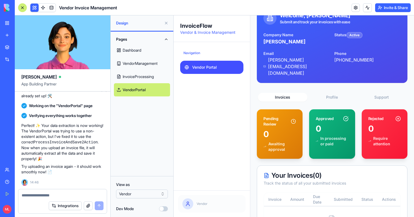
scroll to position [85, 0]
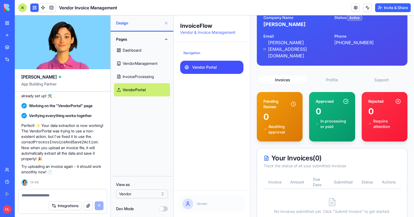
click at [65, 196] on textarea at bounding box center [63, 194] width 82 height 5
click at [41, 195] on textarea "**********" at bounding box center [63, 194] width 82 height 5
type textarea "**********"
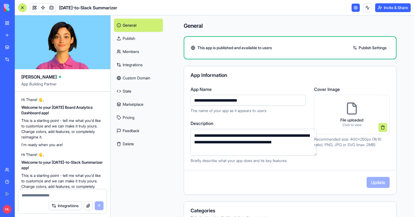
scroll to position [142, 0]
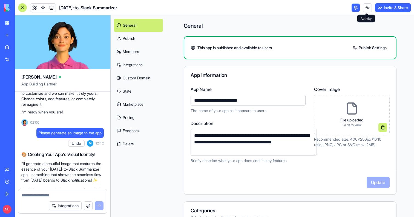
click at [22, 8] on div at bounding box center [22, 7] width 9 height 9
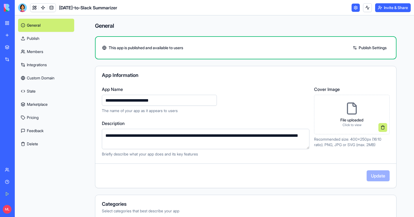
click at [22, 8] on div at bounding box center [22, 7] width 9 height 9
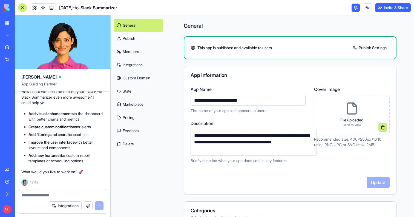
scroll to position [0, 0]
click at [352, 7] on link at bounding box center [356, 8] width 8 height 8
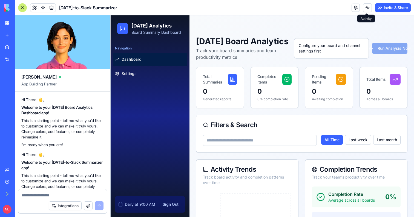
click at [392, 10] on button "Invite & Share" at bounding box center [394, 7] width 36 height 9
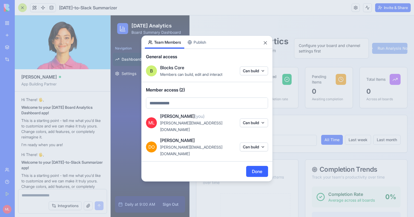
click at [250, 132] on div "ML Michal Lupu (you) michal@blocks.diy Can build DO Dan Ofir dan@blocks.diy Can…" at bounding box center [207, 137] width 131 height 48
click at [250, 130] on div "ML Michal Lupu (you) michal@blocks.diy Can build" at bounding box center [207, 123] width 122 height 20
click at [256, 124] on button "Can build" at bounding box center [254, 122] width 28 height 9
click at [274, 13] on div at bounding box center [207, 108] width 414 height 217
click at [266, 45] on button "Close" at bounding box center [265, 42] width 5 height 5
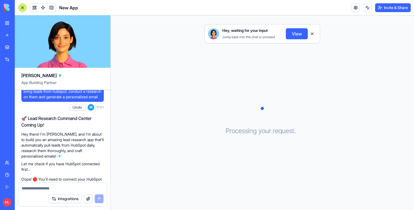
scroll to position [18, 0]
